Goal: Ask a question

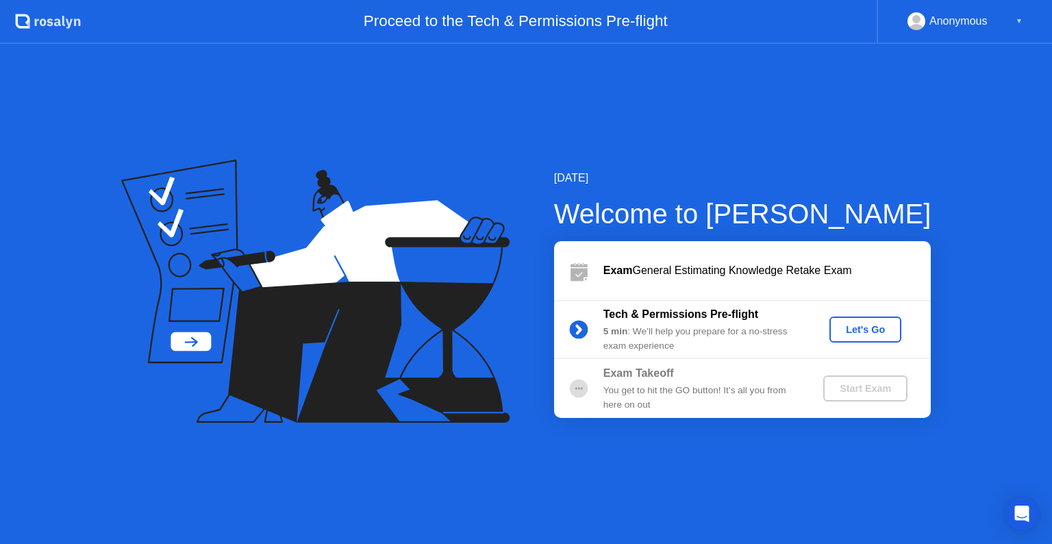
click at [864, 331] on div "Let's Go" at bounding box center [865, 329] width 61 height 11
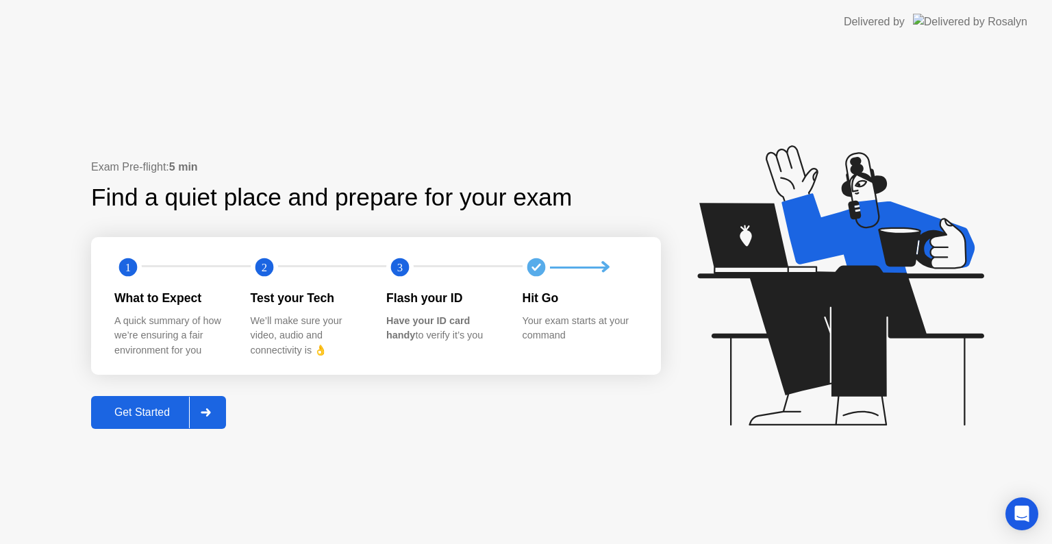
click at [134, 410] on div "Get Started" at bounding box center [142, 412] width 94 height 12
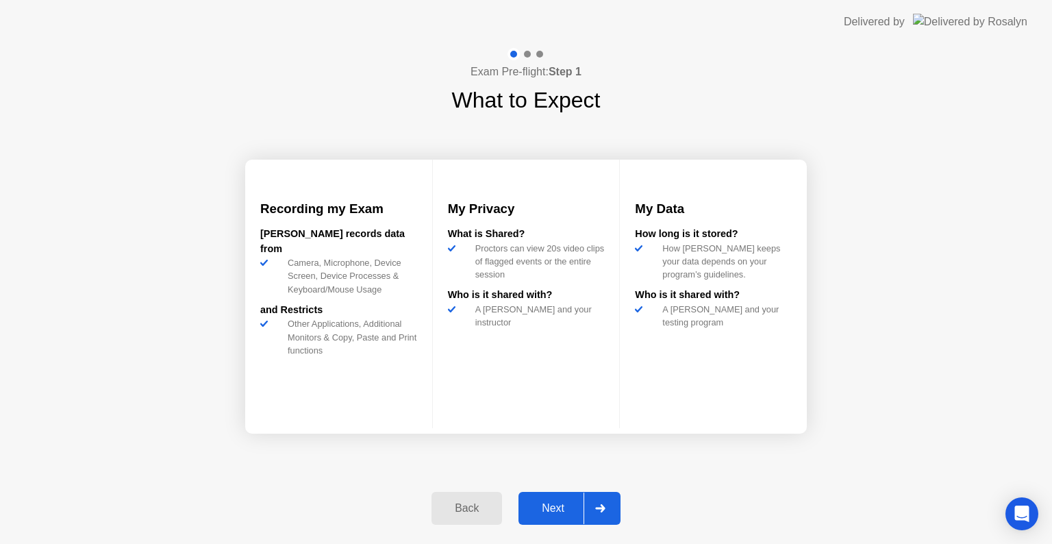
click at [559, 509] on div "Next" at bounding box center [553, 508] width 61 height 12
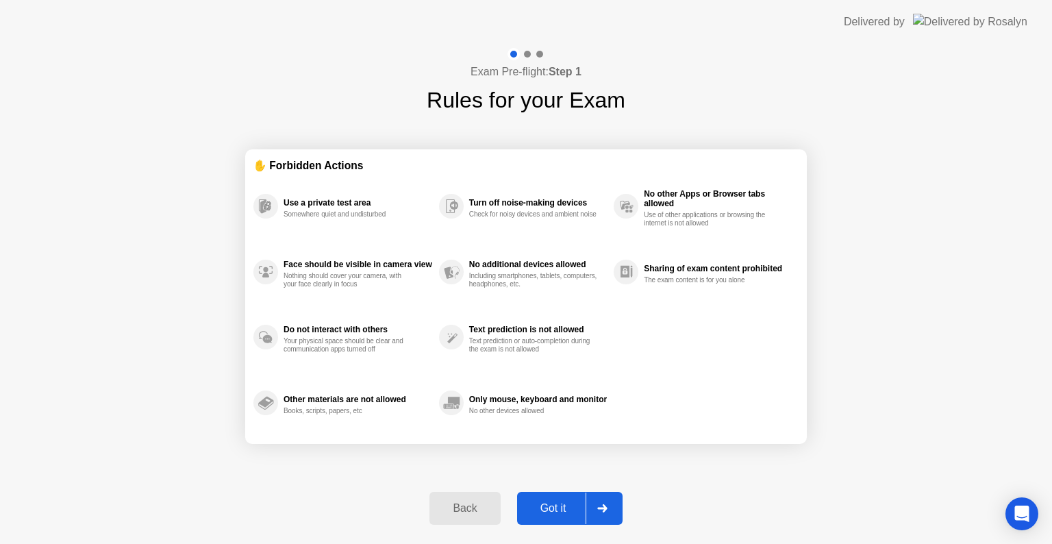
click at [555, 504] on div "Got it" at bounding box center [553, 508] width 64 height 12
select select "**********"
select select "*******"
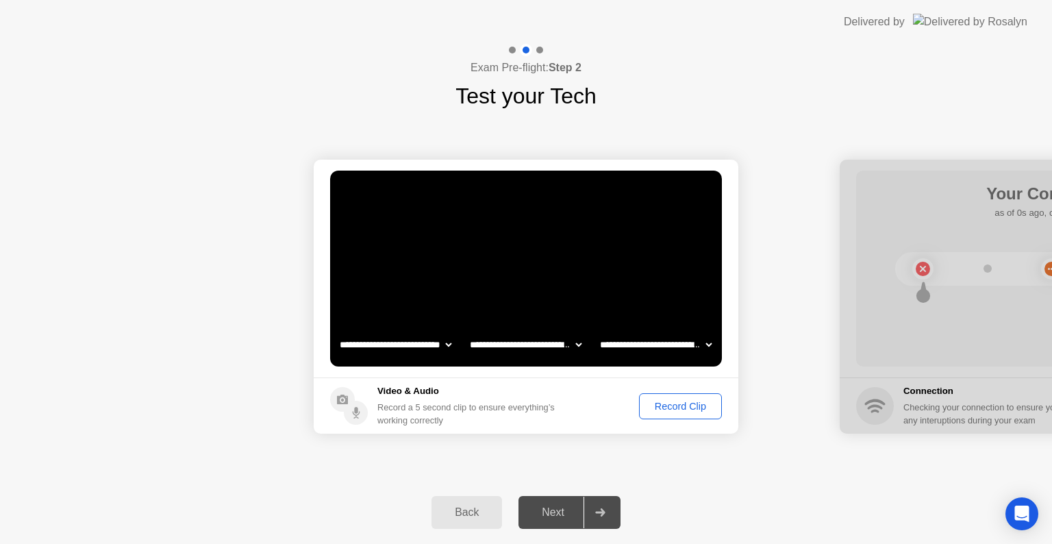
click at [679, 412] on div "Record Clip" at bounding box center [680, 406] width 73 height 11
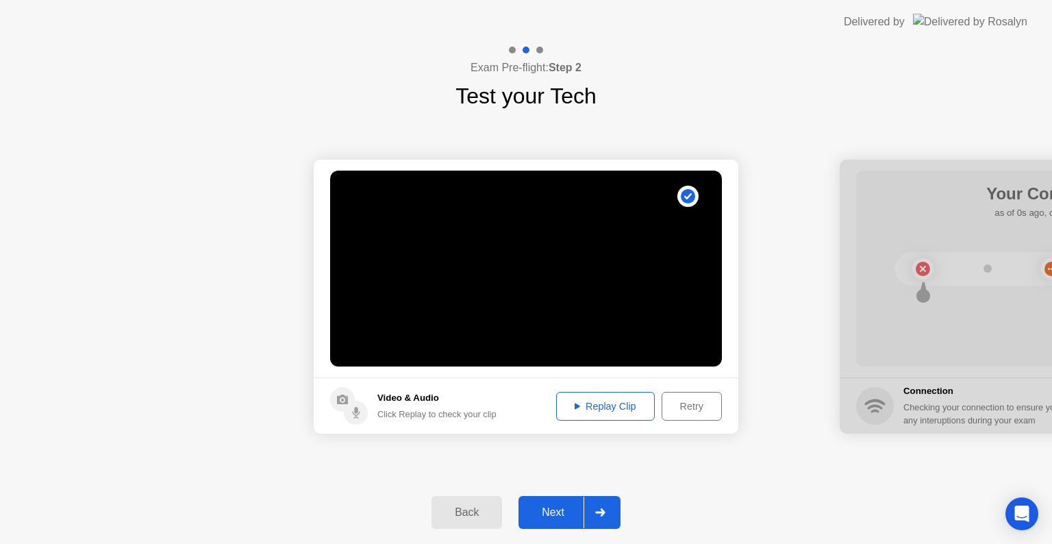
click at [611, 406] on div "Replay Clip" at bounding box center [605, 406] width 89 height 11
click at [562, 514] on div "Next" at bounding box center [553, 512] width 61 height 12
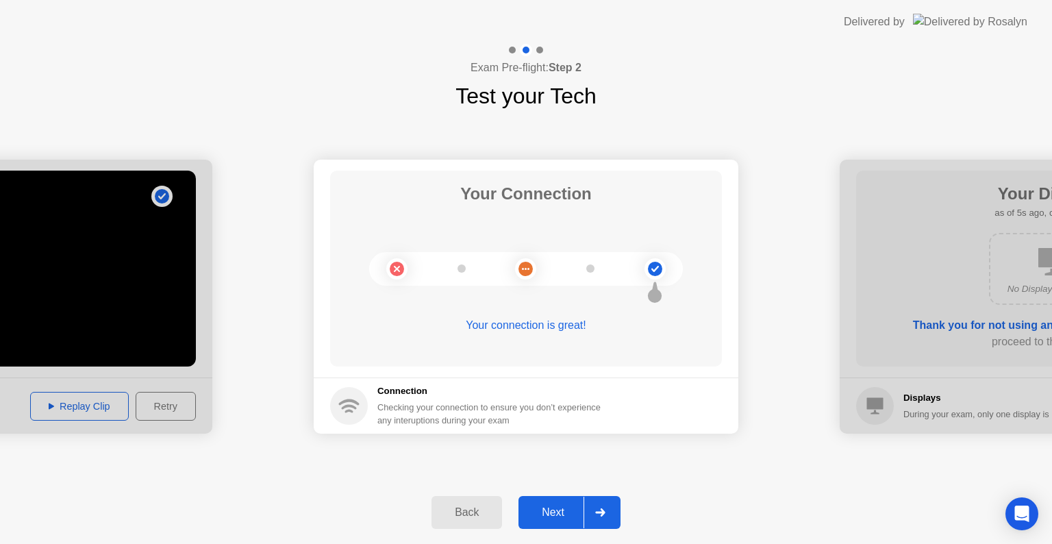
click at [556, 493] on div "Back Next" at bounding box center [526, 512] width 1052 height 63
click at [556, 502] on button "Next" at bounding box center [569, 512] width 102 height 33
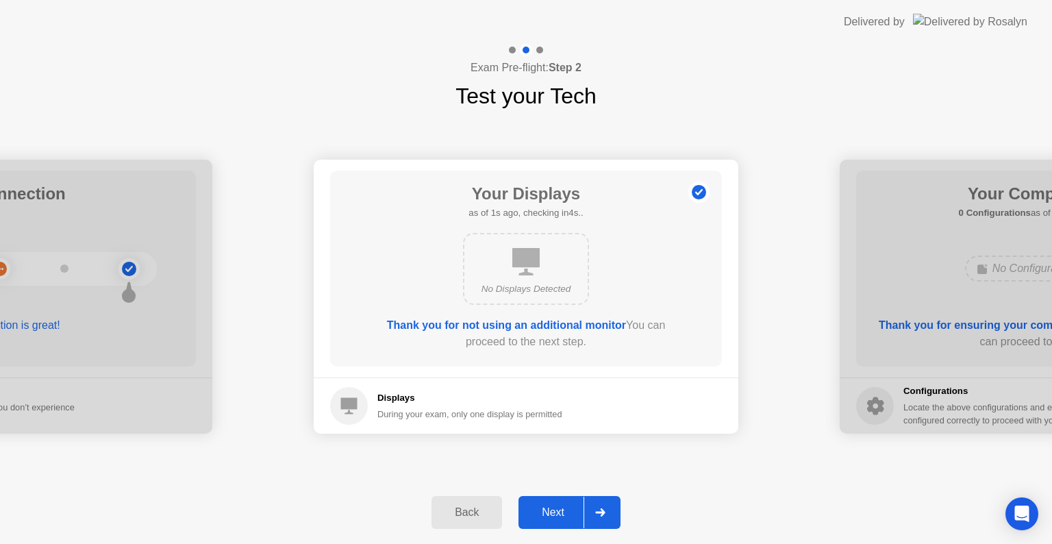
click at [558, 518] on div "Next" at bounding box center [553, 512] width 61 height 12
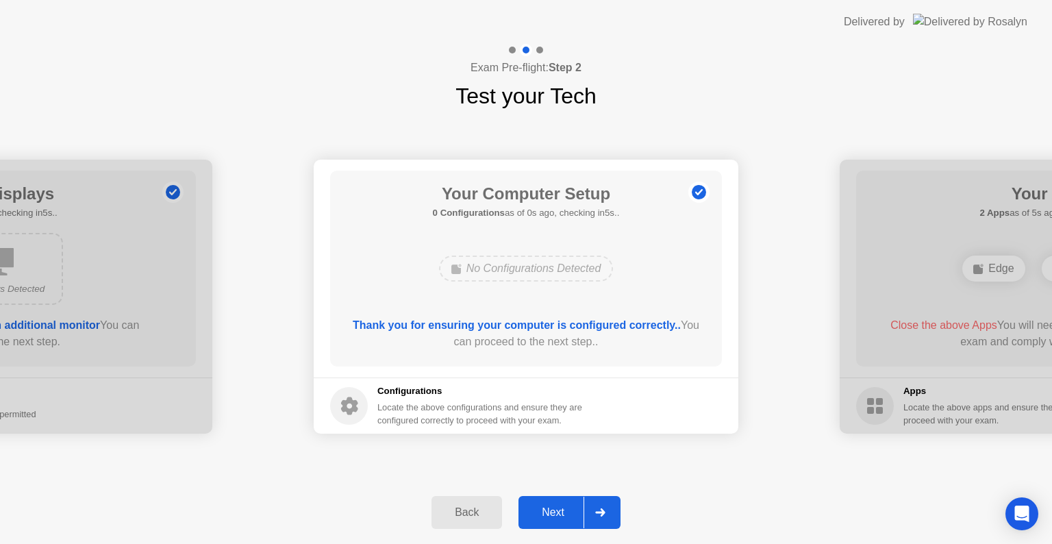
click at [558, 512] on div "Next" at bounding box center [553, 512] width 61 height 12
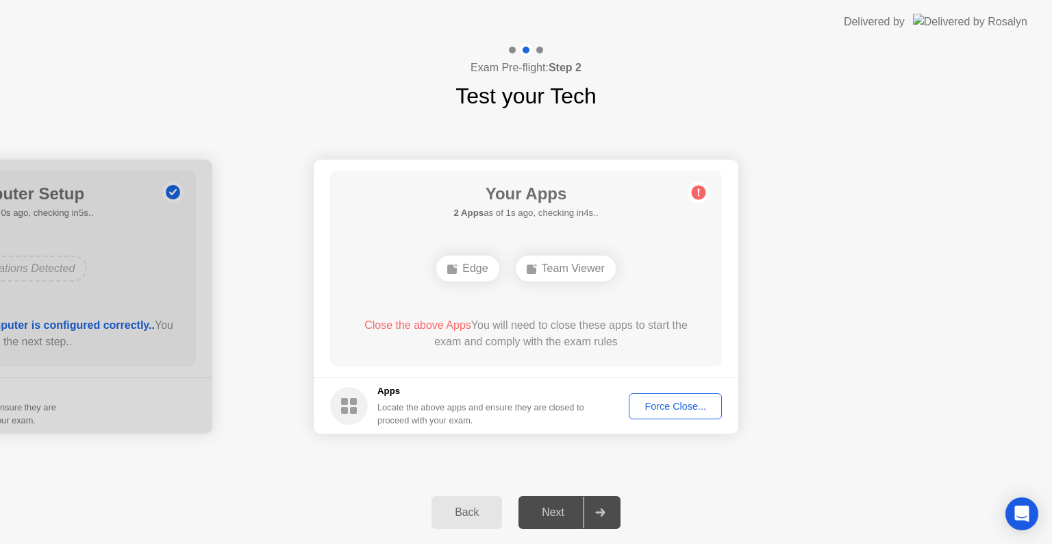
click at [684, 406] on div "Force Close..." at bounding box center [676, 406] width 84 height 11
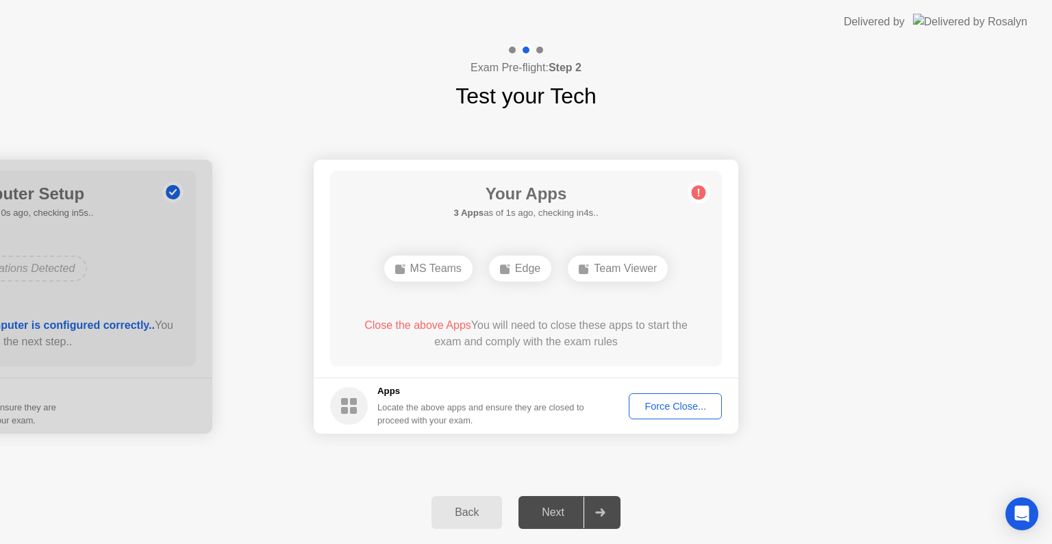
click at [668, 405] on div "Force Close..." at bounding box center [676, 406] width 84 height 11
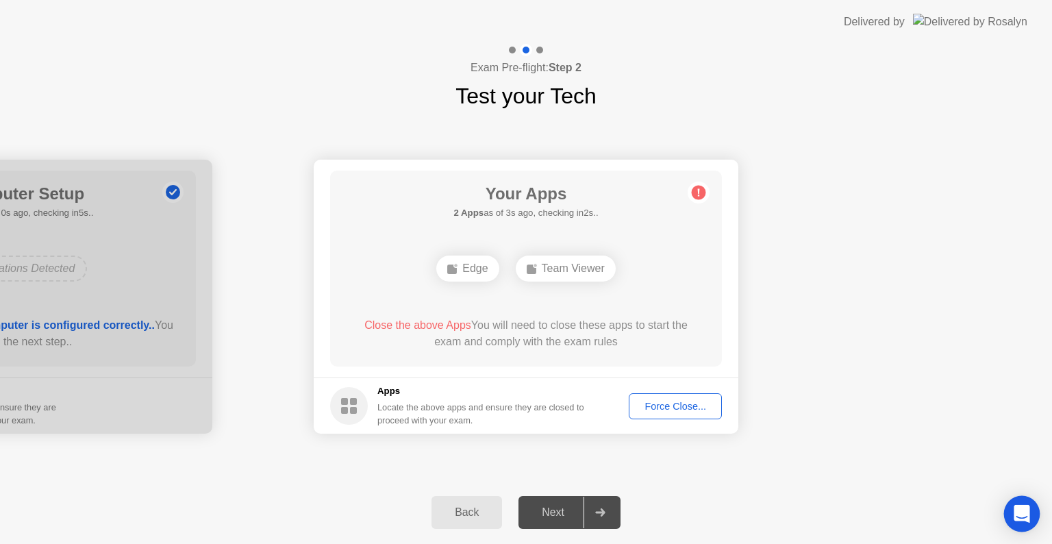
click at [1018, 512] on icon "Open Intercom Messenger" at bounding box center [1022, 514] width 16 height 18
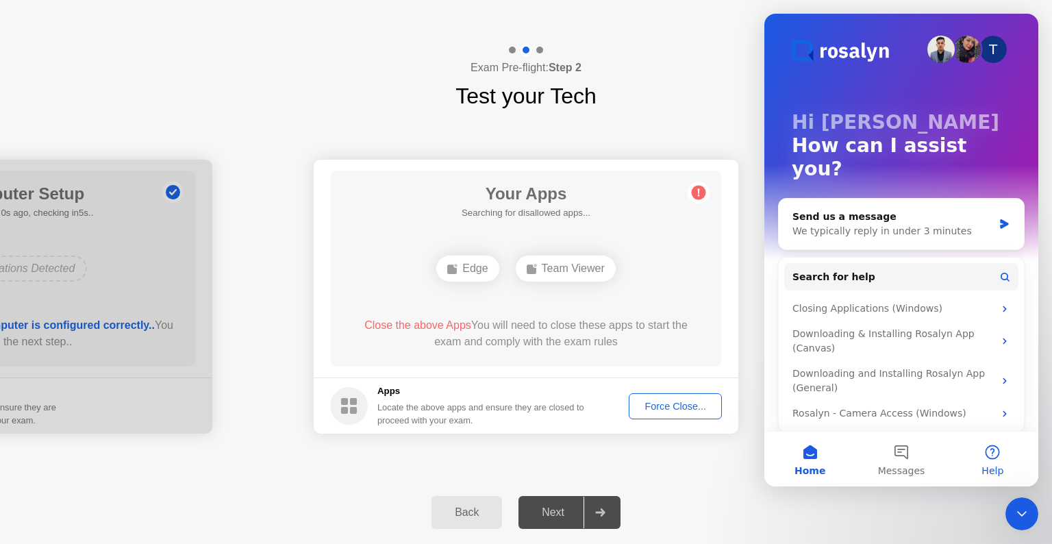
click at [994, 452] on button "Help" at bounding box center [992, 458] width 91 height 55
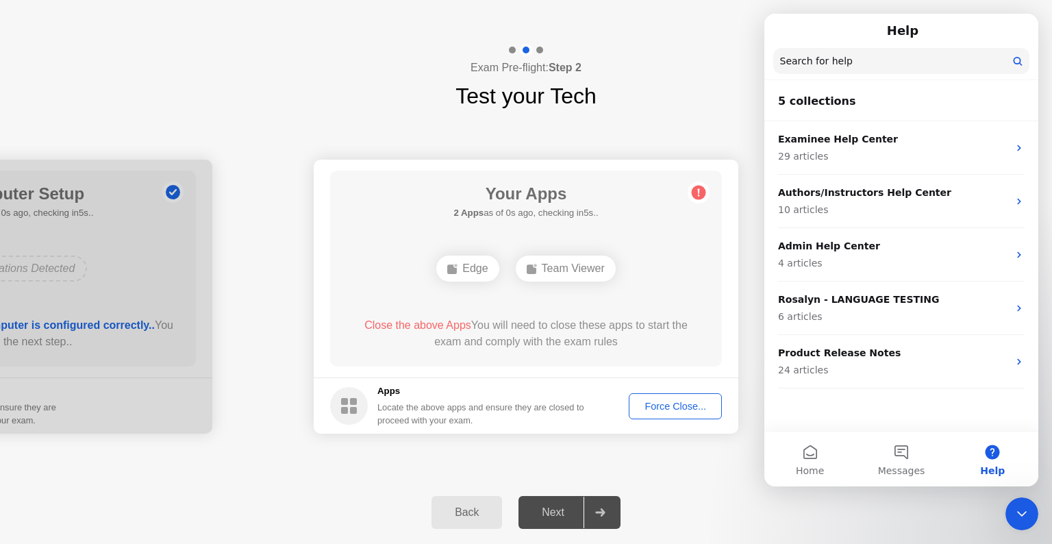
click at [994, 452] on button "Help" at bounding box center [992, 458] width 91 height 55
click at [816, 466] on span "Home" at bounding box center [810, 471] width 28 height 10
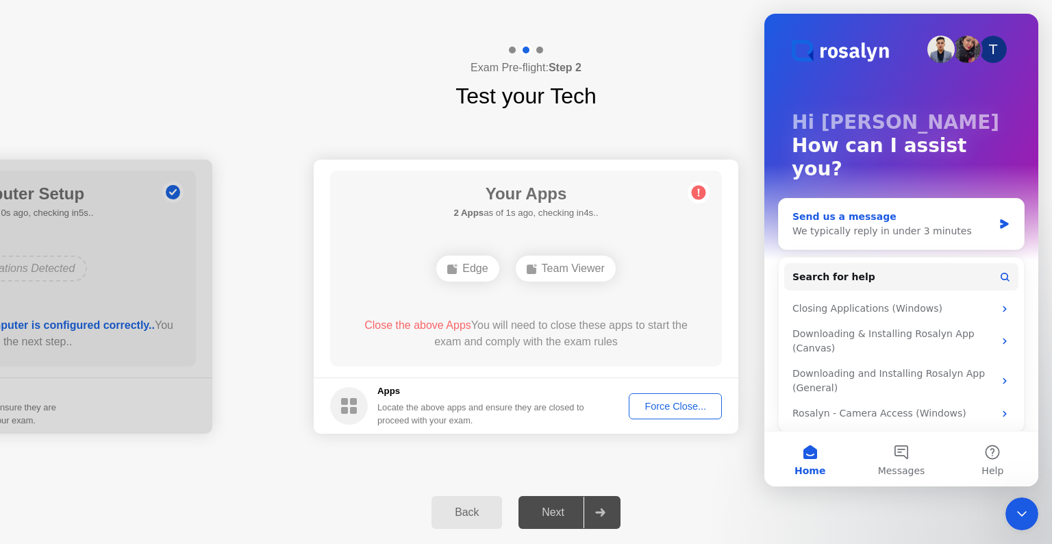
click at [923, 224] on div "We typically reply in under 3 minutes" at bounding box center [892, 231] width 201 height 14
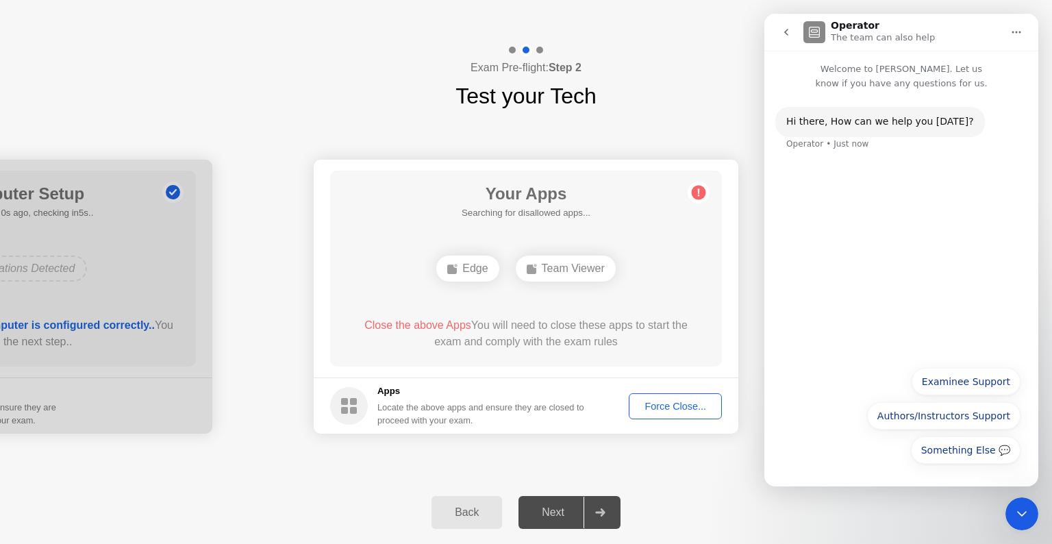
click at [890, 281] on div "Hi ​there, How can we help you [DATE]? Operator • Just now" at bounding box center [901, 224] width 274 height 268
click at [973, 379] on button "Examinee Support" at bounding box center [966, 381] width 109 height 27
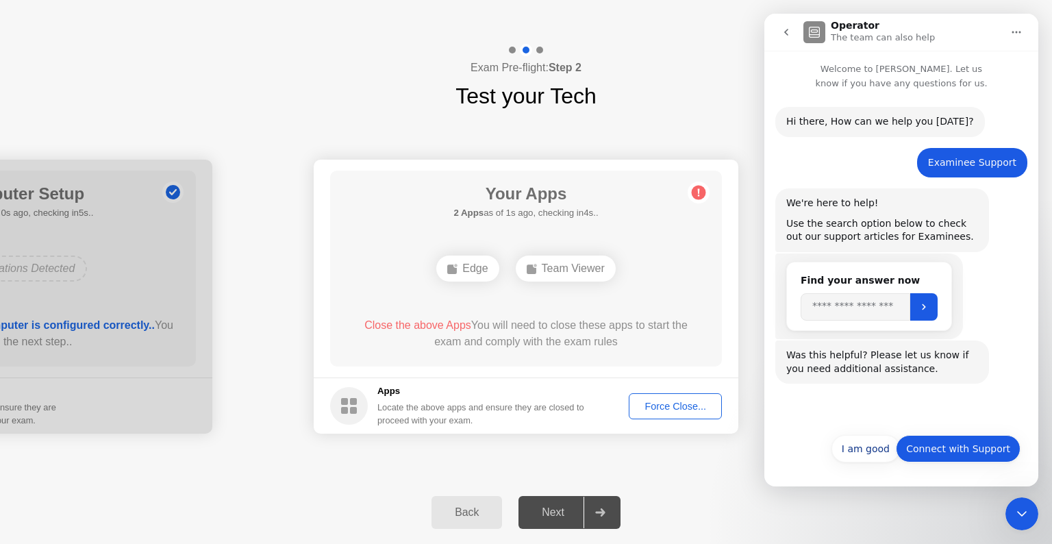
click at [959, 457] on button "Connect with Support" at bounding box center [958, 448] width 125 height 27
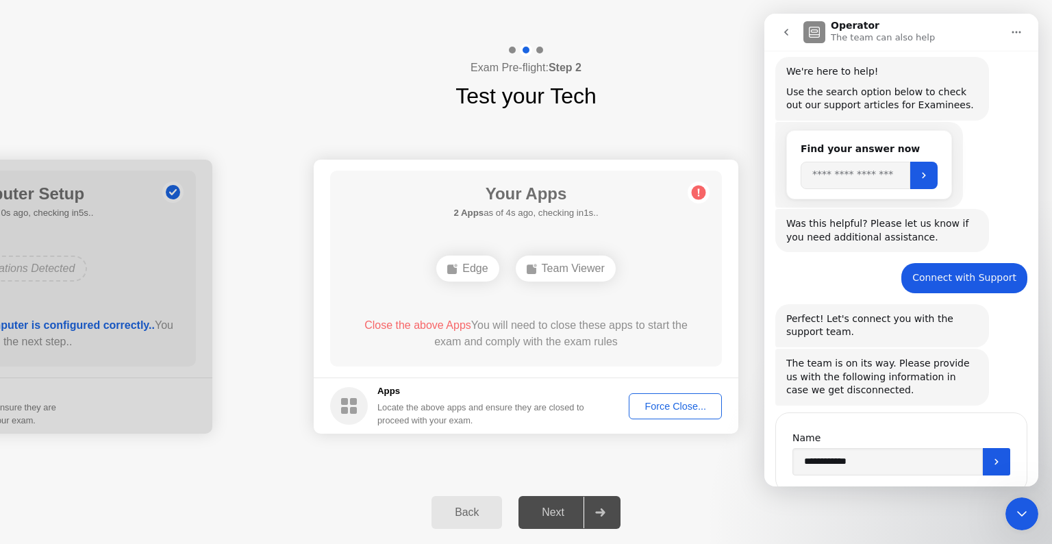
scroll to position [173, 0]
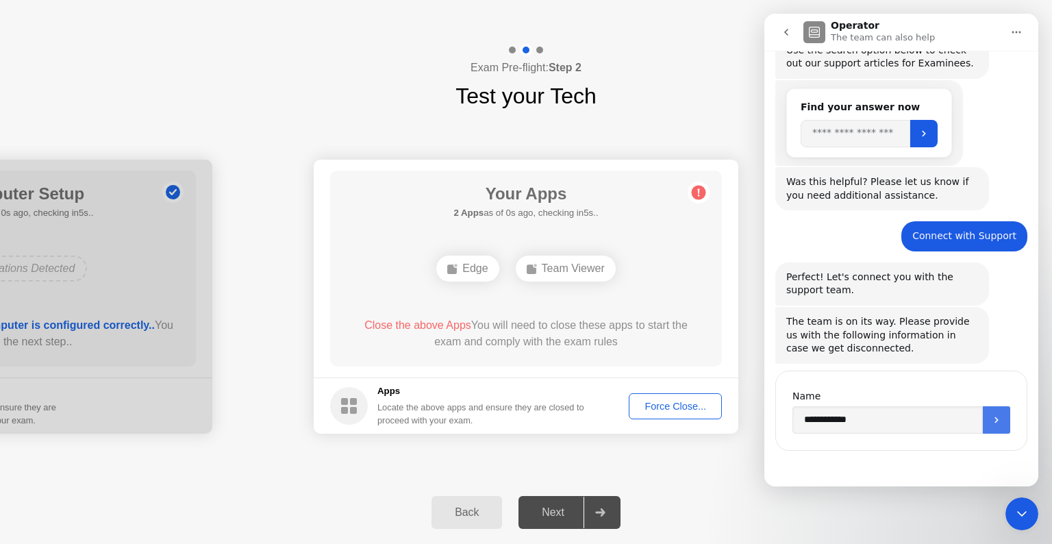
click at [994, 423] on icon "Submit" at bounding box center [996, 419] width 11 height 11
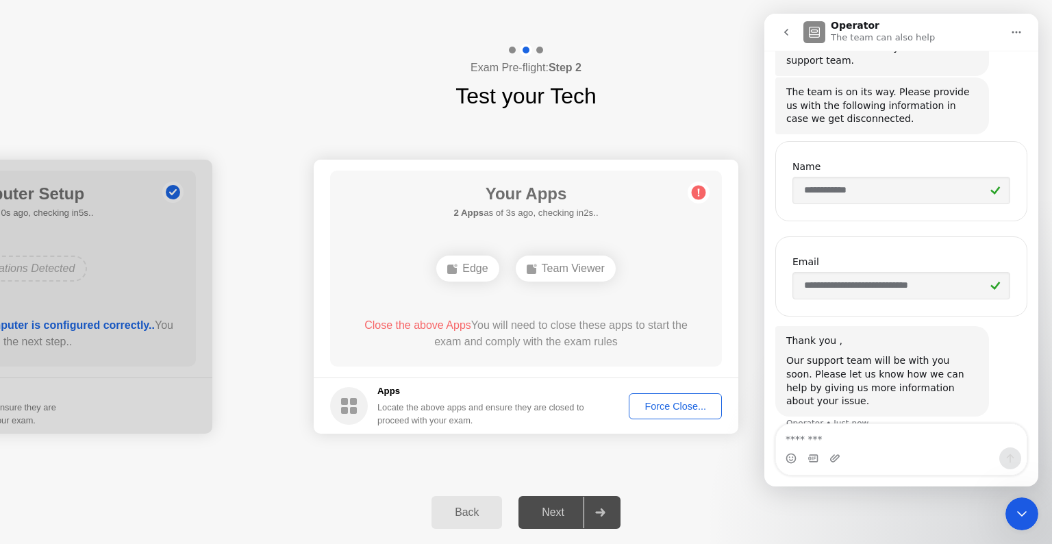
scroll to position [410, 0]
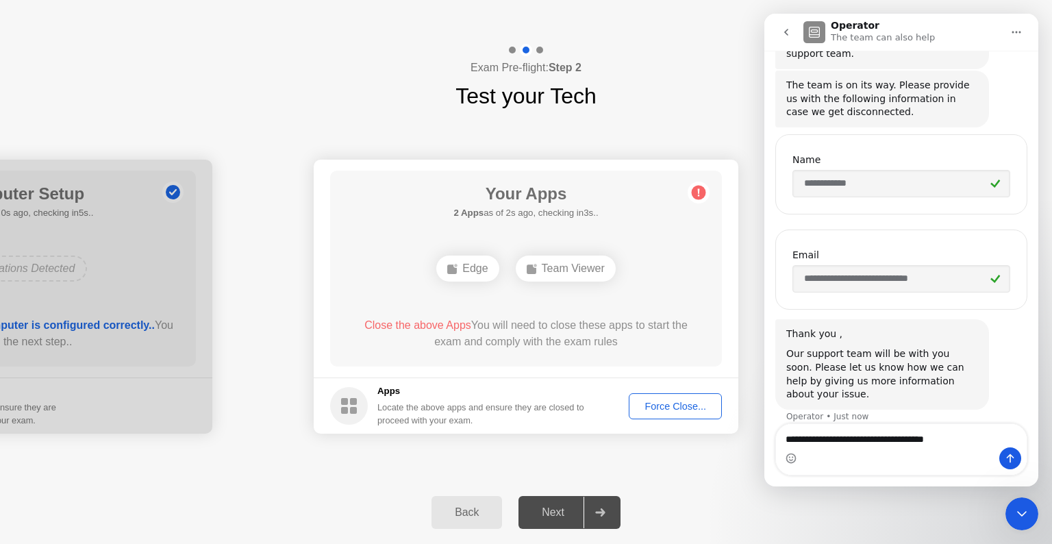
type textarea "**********"
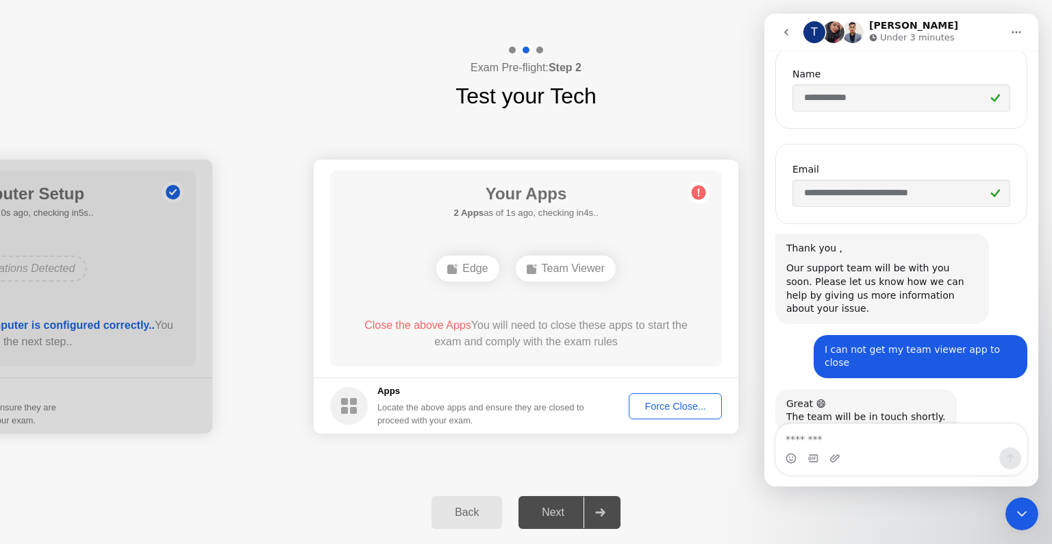
scroll to position [505, 0]
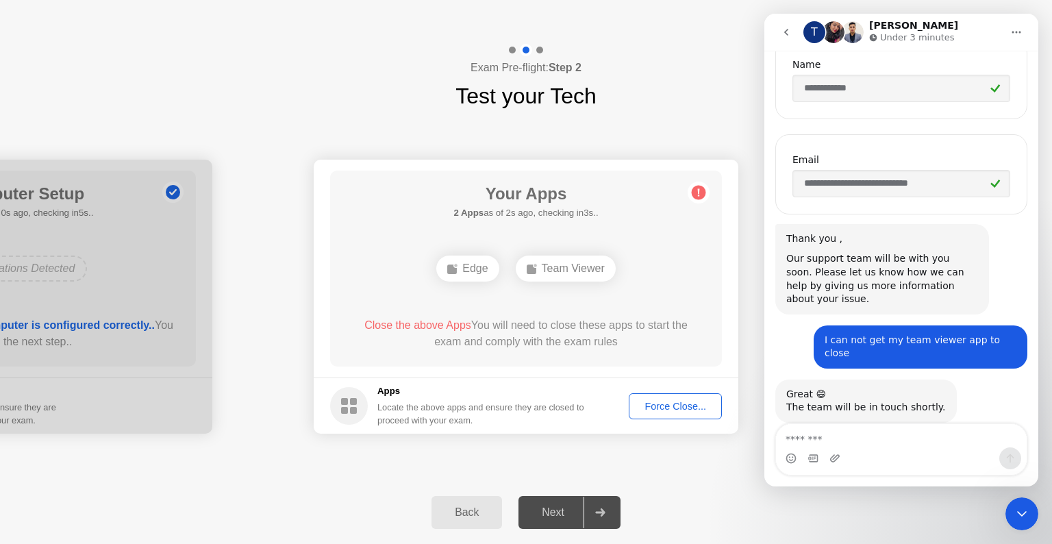
click at [672, 405] on div "Force Close..." at bounding box center [676, 406] width 84 height 11
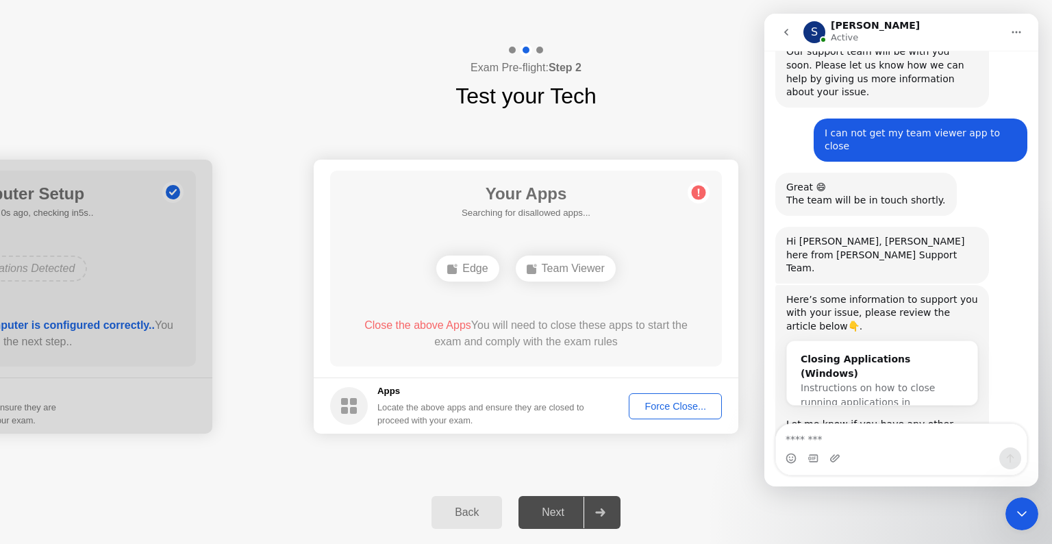
scroll to position [728, 0]
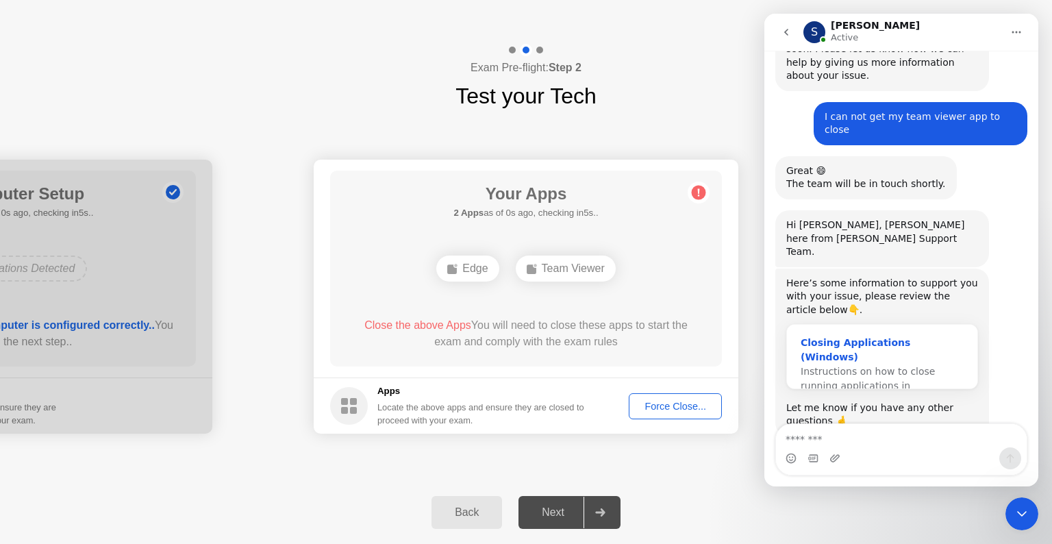
click at [886, 366] on span "Instructions on how to close running applications in Windows…" at bounding box center [868, 386] width 134 height 40
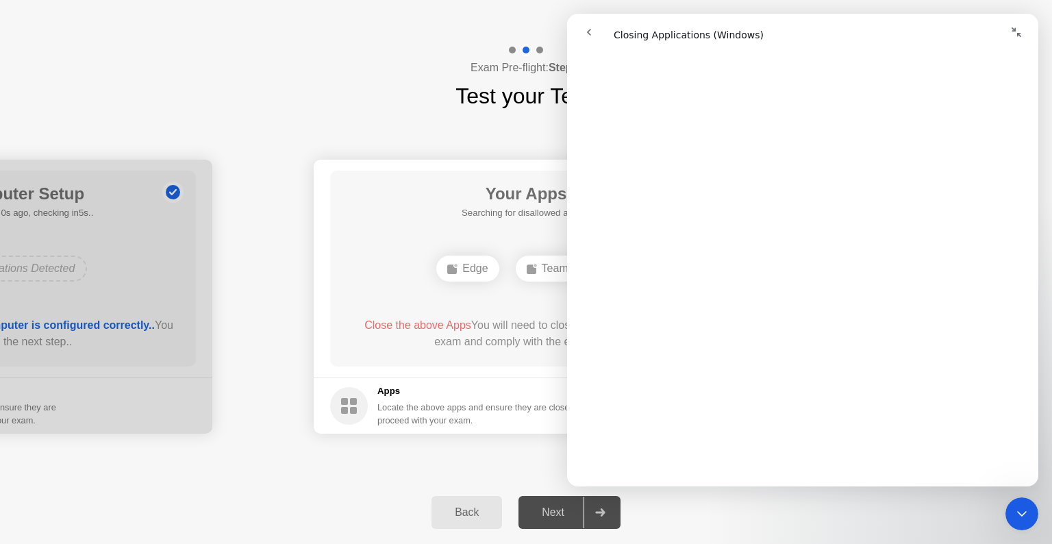
scroll to position [1544, 0]
click at [586, 36] on icon "go back" at bounding box center [589, 32] width 11 height 11
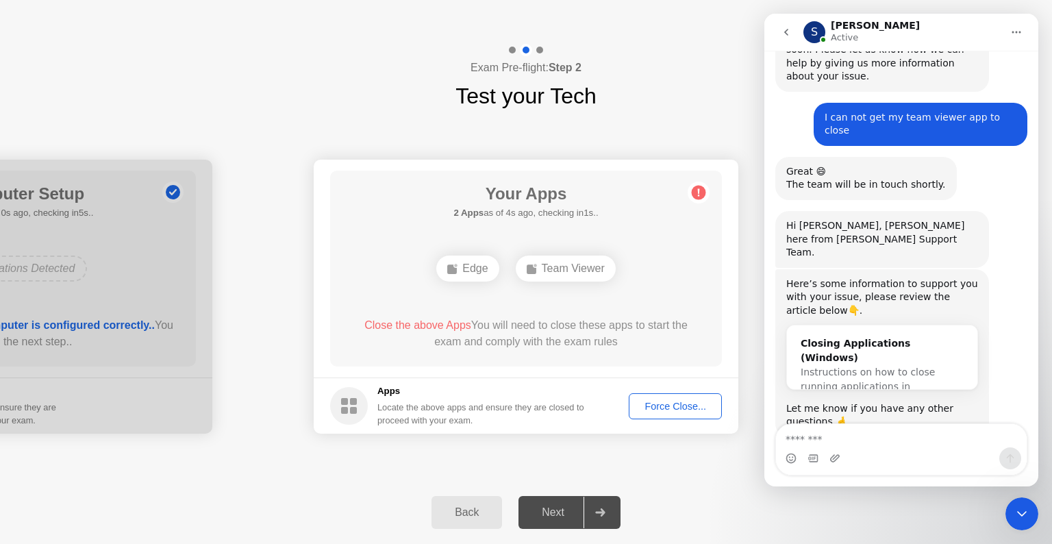
scroll to position [728, 0]
click at [901, 434] on textarea "Message…" at bounding box center [901, 435] width 251 height 23
type textarea "**********"
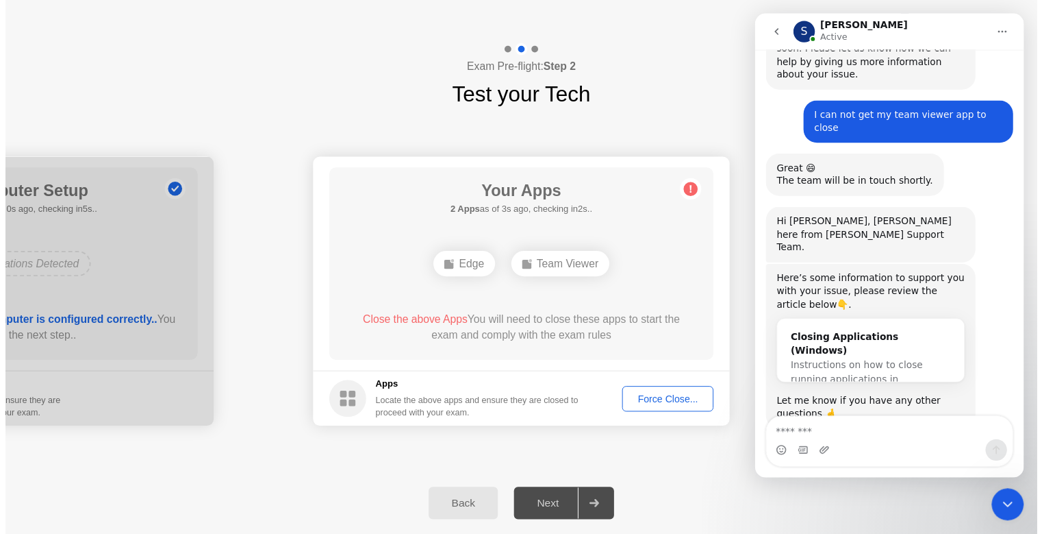
scroll to position [769, 0]
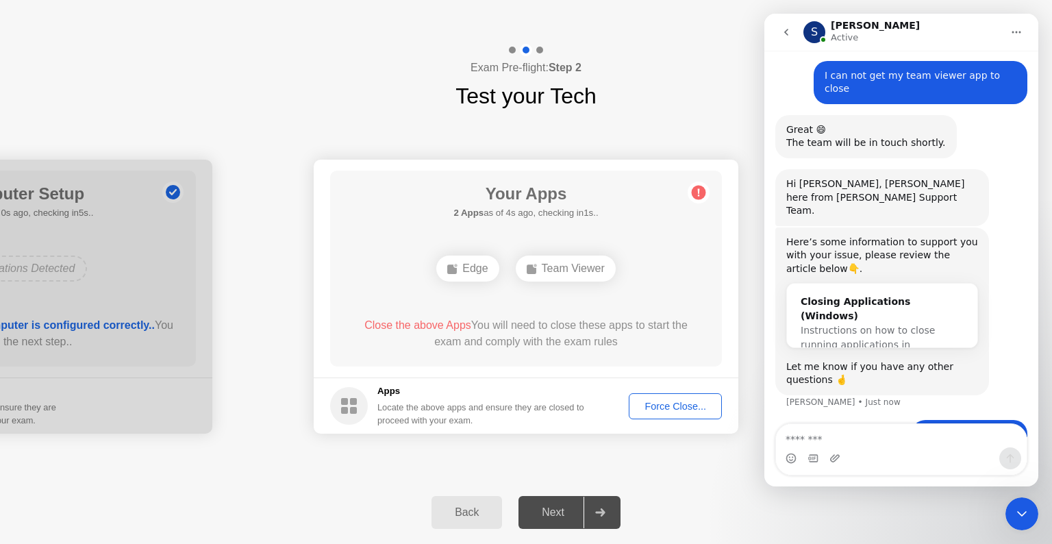
click at [656, 406] on div "Force Close..." at bounding box center [676, 406] width 84 height 11
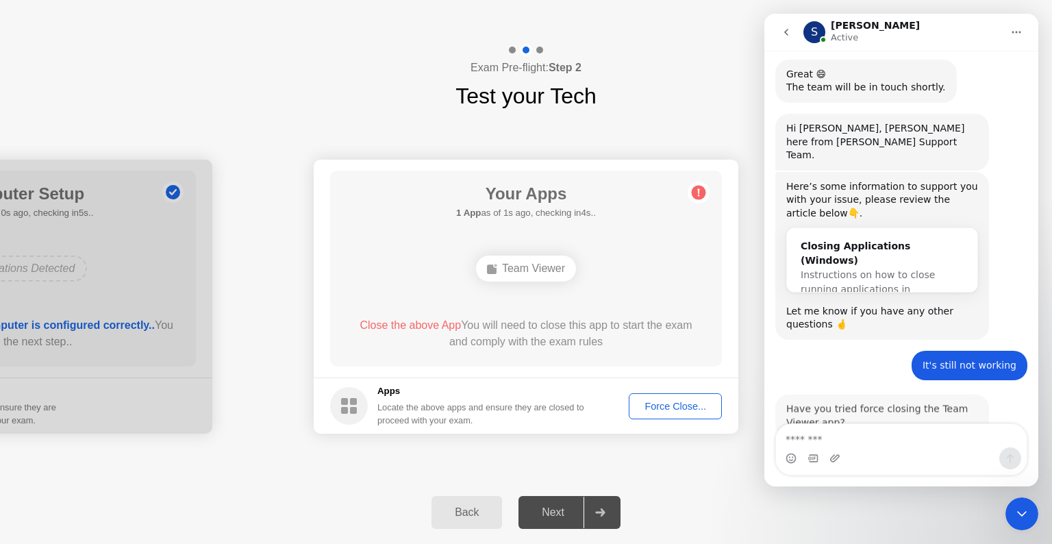
scroll to position [823, 0]
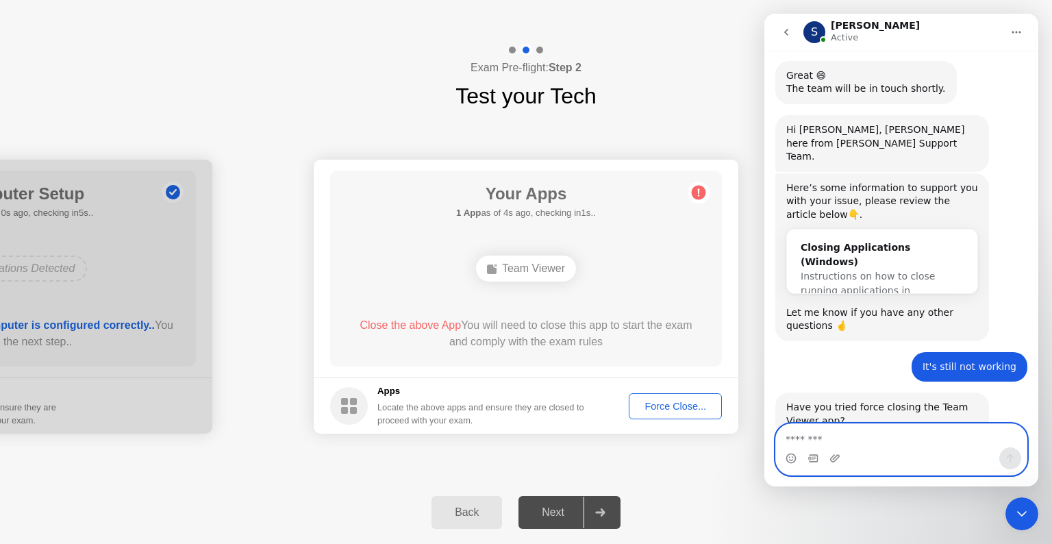
click at [857, 437] on textarea "Message…" at bounding box center [901, 435] width 251 height 23
type textarea "***"
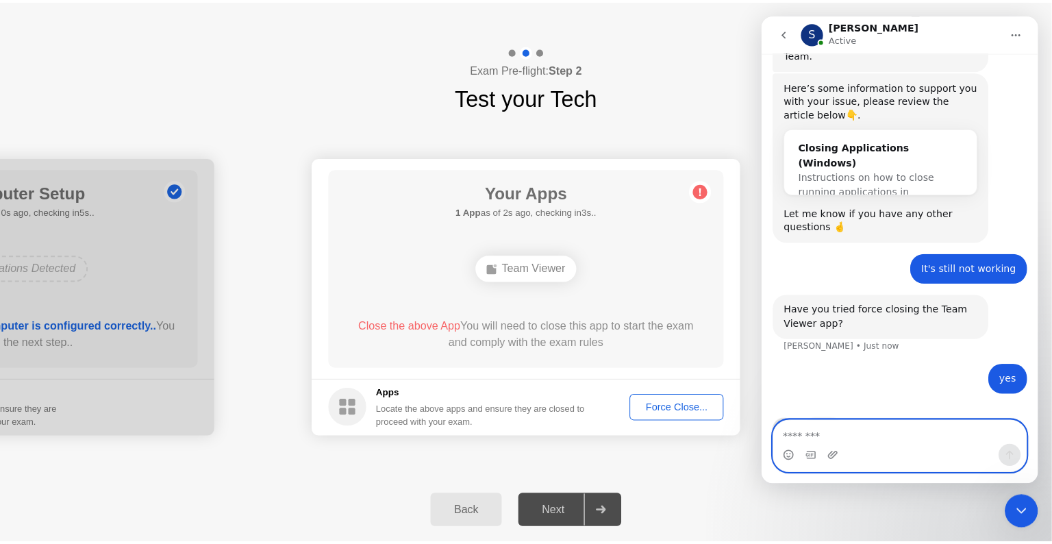
scroll to position [917, 0]
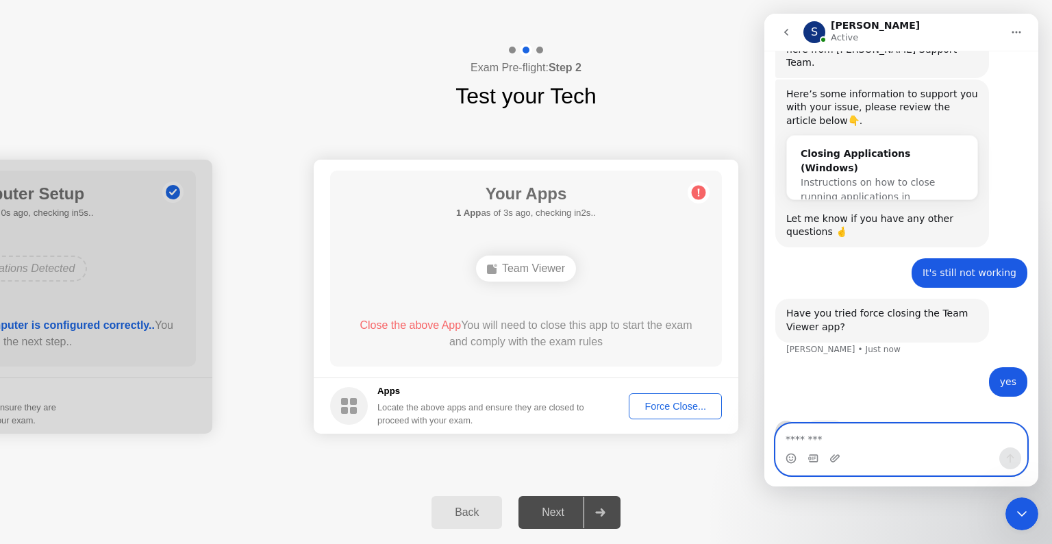
click at [896, 434] on textarea "Message…" at bounding box center [901, 435] width 251 height 23
type textarea "**********"
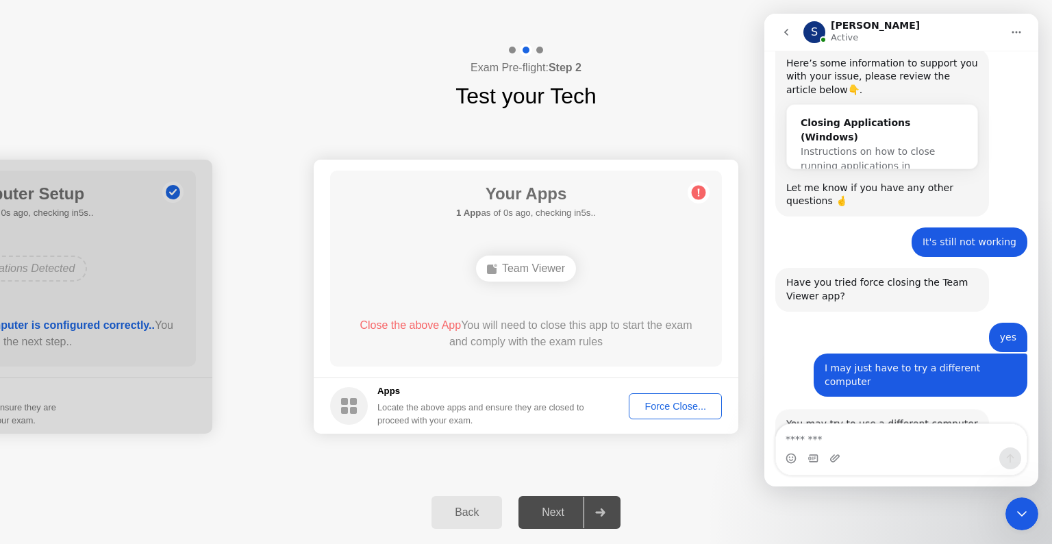
scroll to position [949, 0]
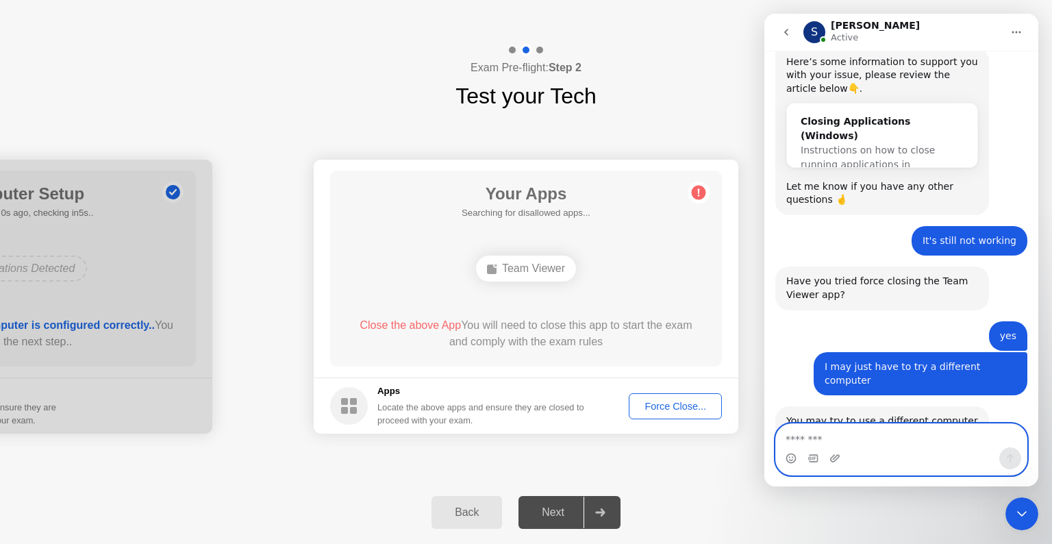
click at [940, 440] on textarea "Message…" at bounding box center [901, 435] width 251 height 23
type textarea "*********"
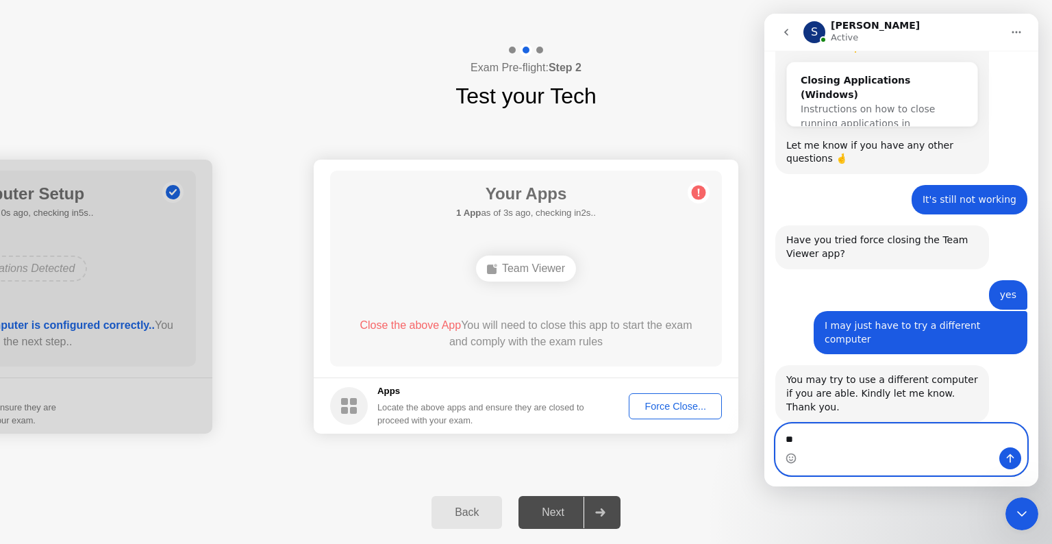
type textarea "***"
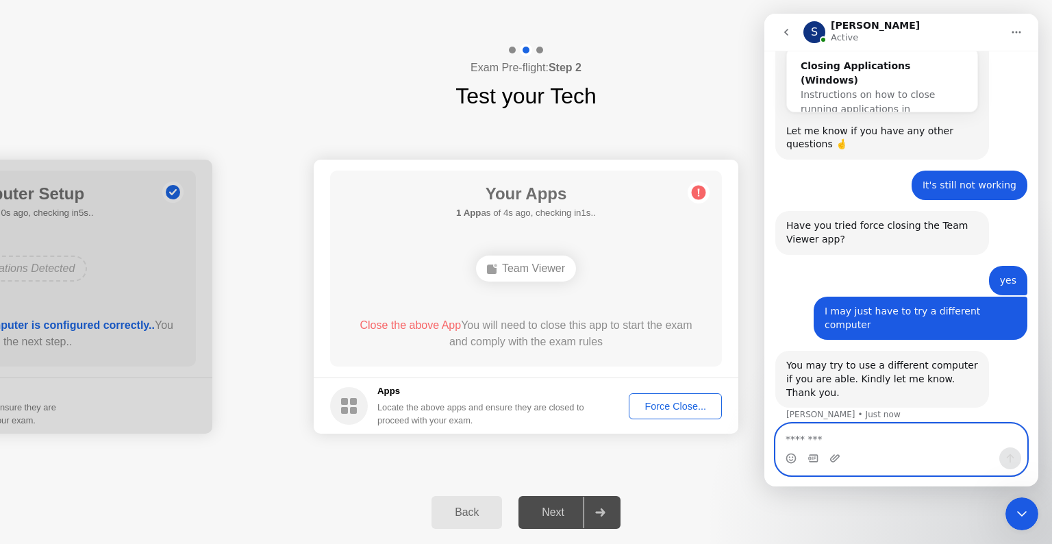
scroll to position [1022, 0]
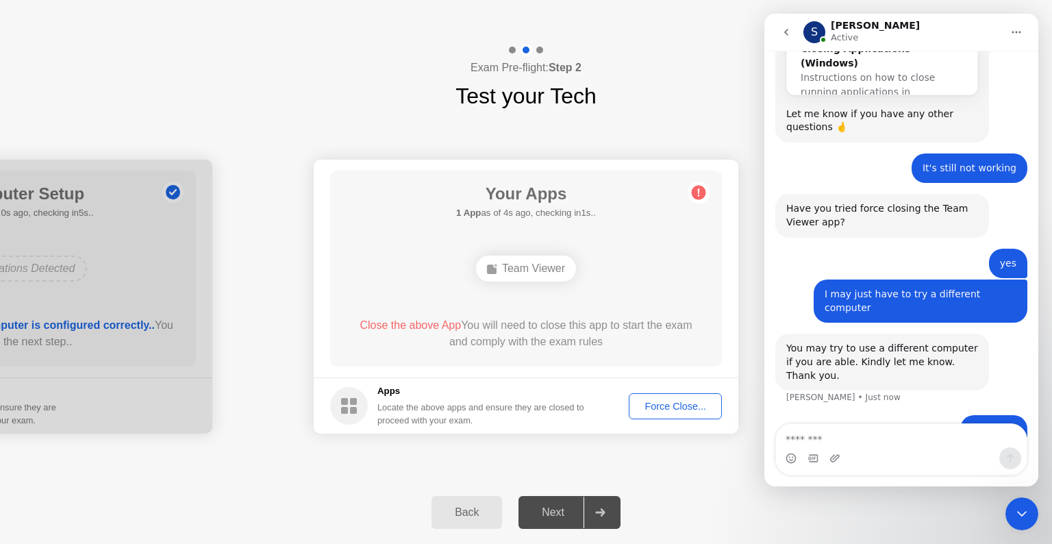
click at [598, 305] on div "Your Apps 1 App as of 4s ago, checking in1s.. Team Viewer Close the above App Y…" at bounding box center [526, 269] width 392 height 196
click at [701, 408] on div "Force Close..." at bounding box center [676, 406] width 84 height 11
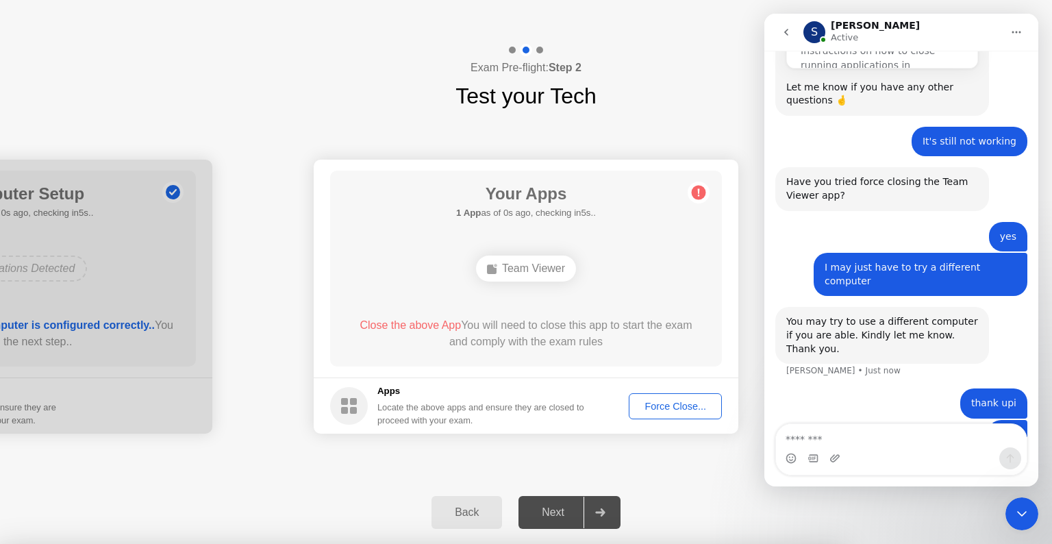
scroll to position [1074, 0]
